Goal: Task Accomplishment & Management: Manage account settings

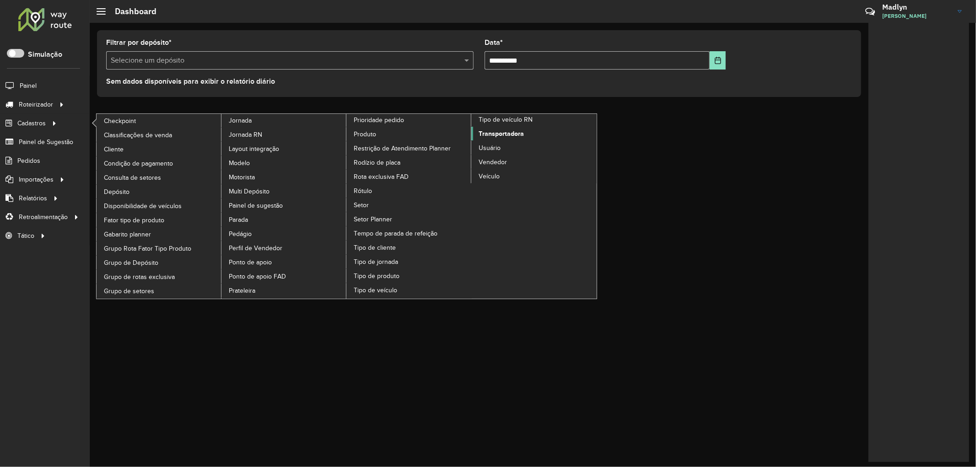
click at [503, 139] on span "Transportadora" at bounding box center [501, 134] width 45 height 10
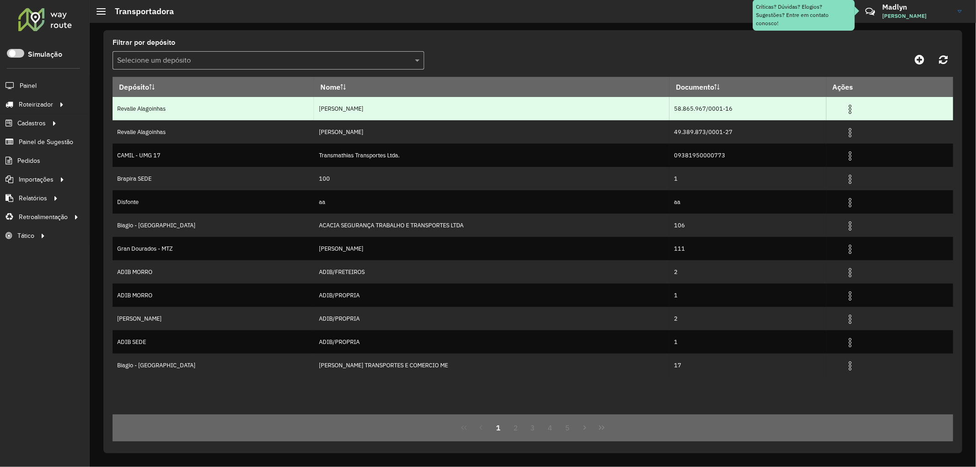
click at [845, 108] on img at bounding box center [850, 109] width 11 height 11
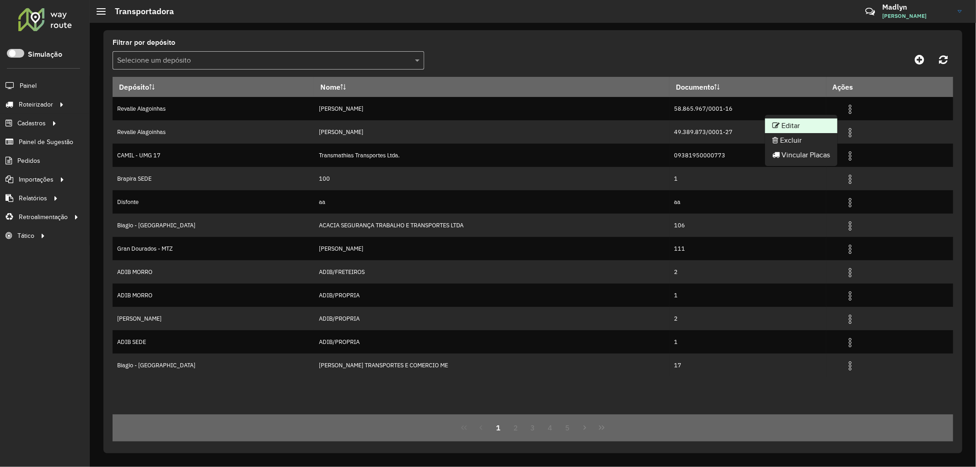
click at [803, 124] on li "Editar" at bounding box center [801, 126] width 72 height 15
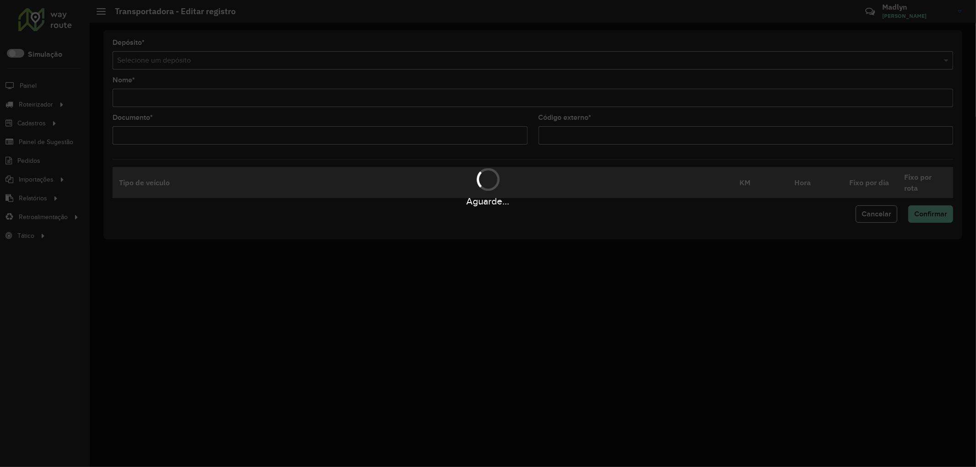
type input "**********"
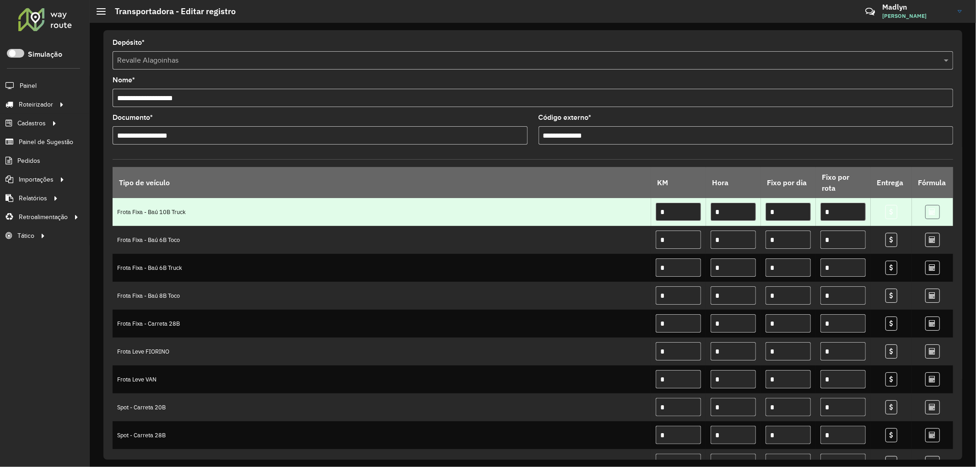
click at [935, 214] on link at bounding box center [932, 212] width 15 height 14
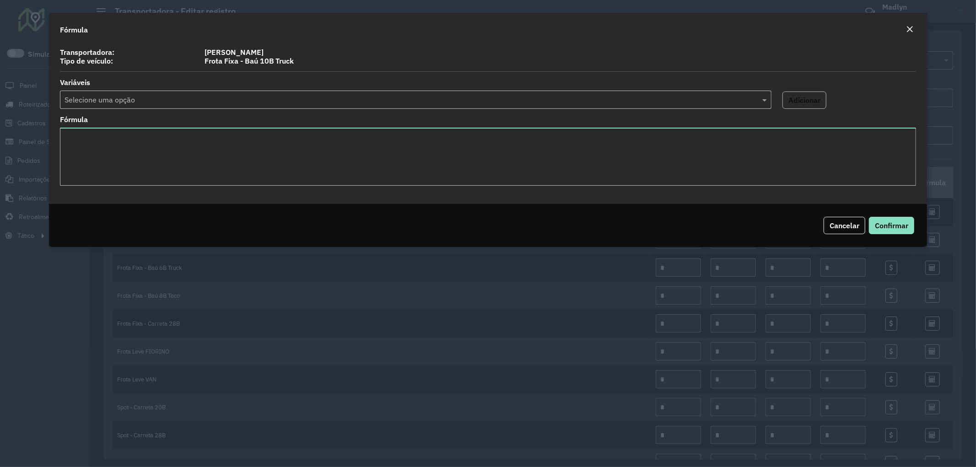
click at [911, 29] on em "Close" at bounding box center [909, 29] width 7 height 7
